Goal: Transaction & Acquisition: Purchase product/service

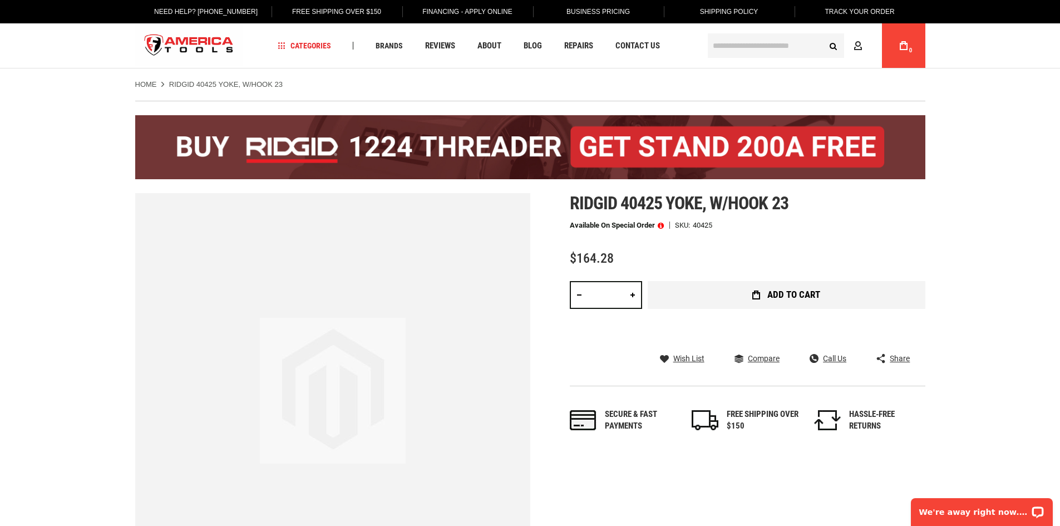
click at [797, 294] on span "Add to Cart" at bounding box center [793, 294] width 53 height 9
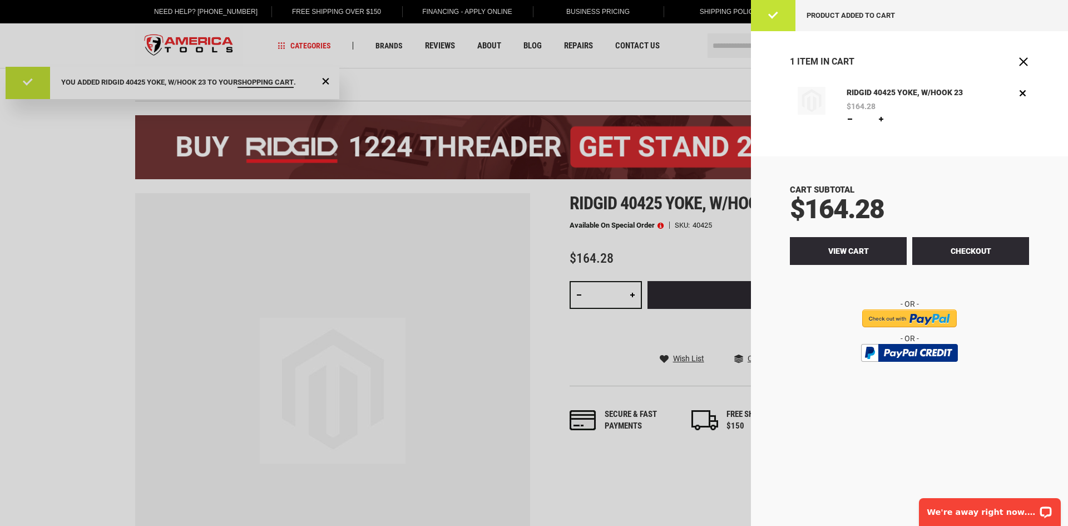
click at [807, 251] on link "View Cart" at bounding box center [848, 251] width 117 height 28
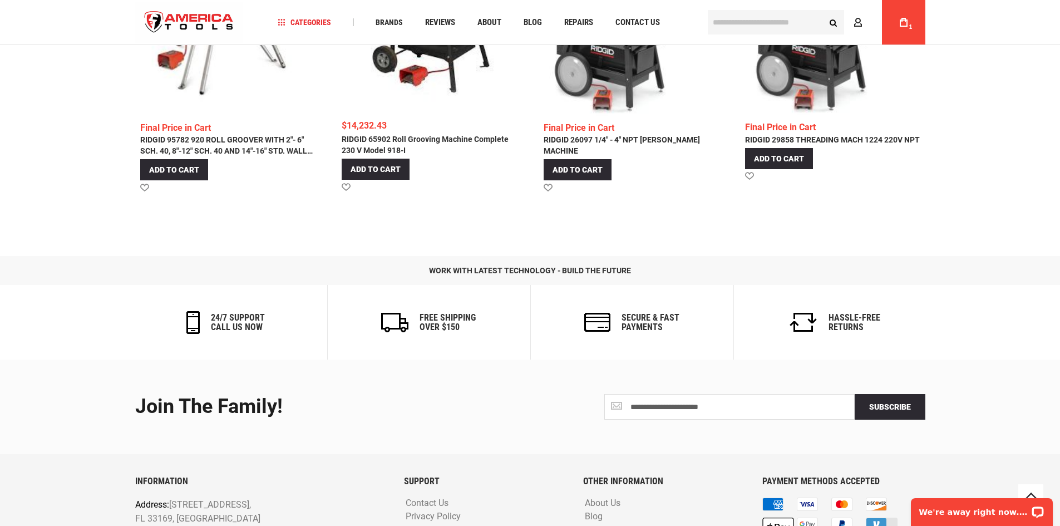
scroll to position [981, 0]
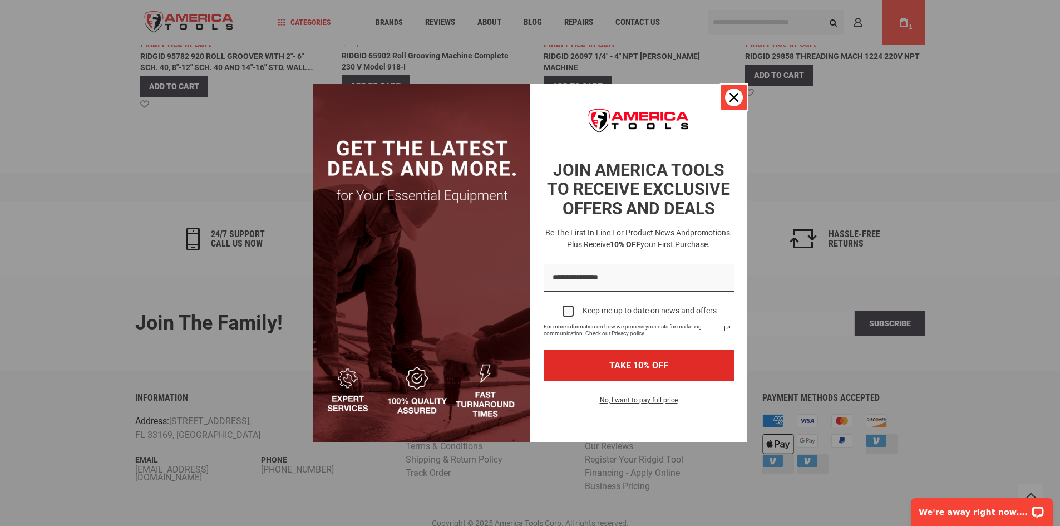
click at [733, 99] on icon "close icon" at bounding box center [733, 97] width 9 height 9
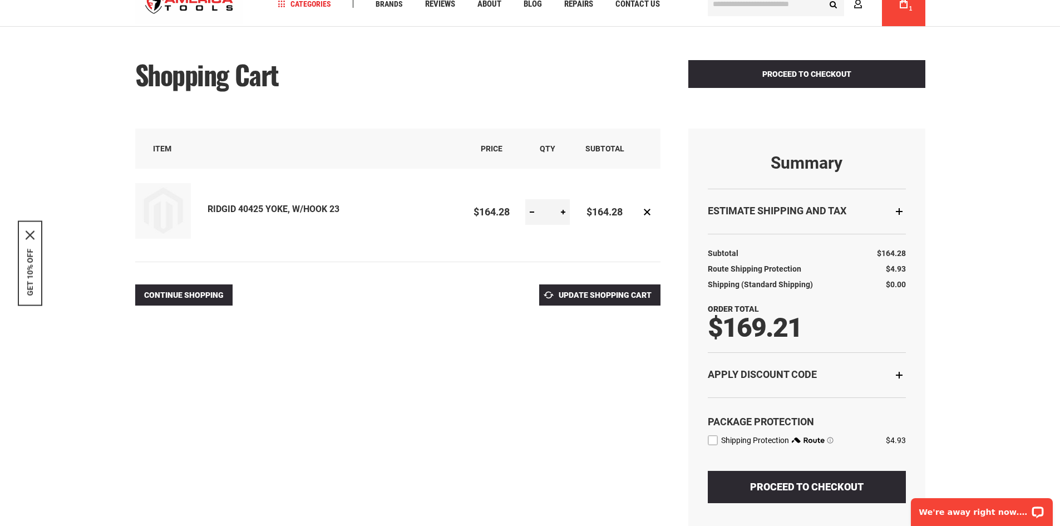
scroll to position [0, 0]
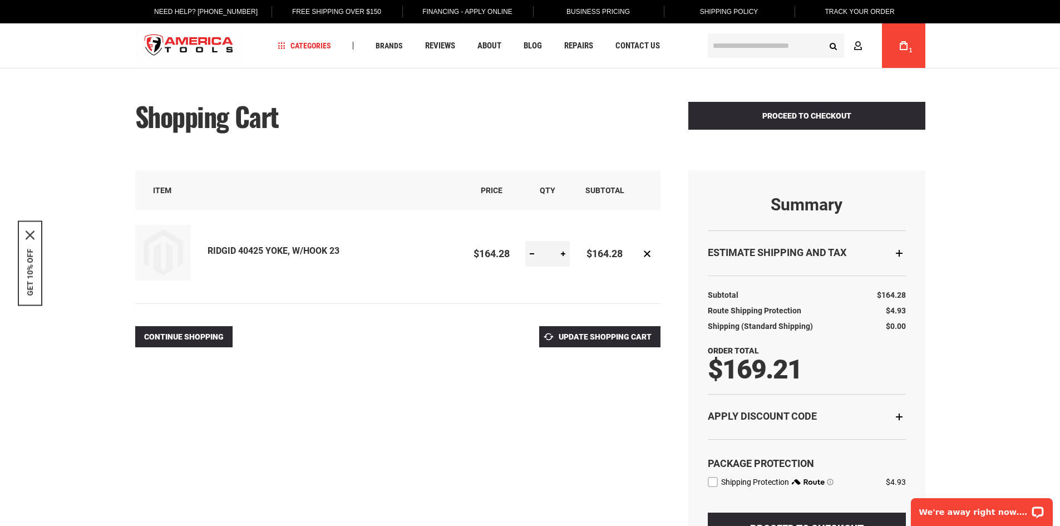
drag, startPoint x: 323, startPoint y: 291, endPoint x: 320, endPoint y: 305, distance: 13.8
